Goal: Information Seeking & Learning: Learn about a topic

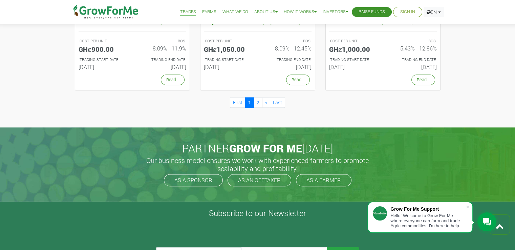
scroll to position [576, 0]
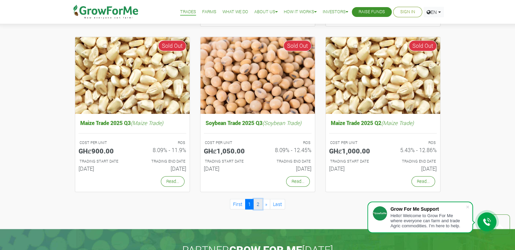
click at [262, 205] on link "2" at bounding box center [258, 204] width 9 height 11
